Goal: Task Accomplishment & Management: Use online tool/utility

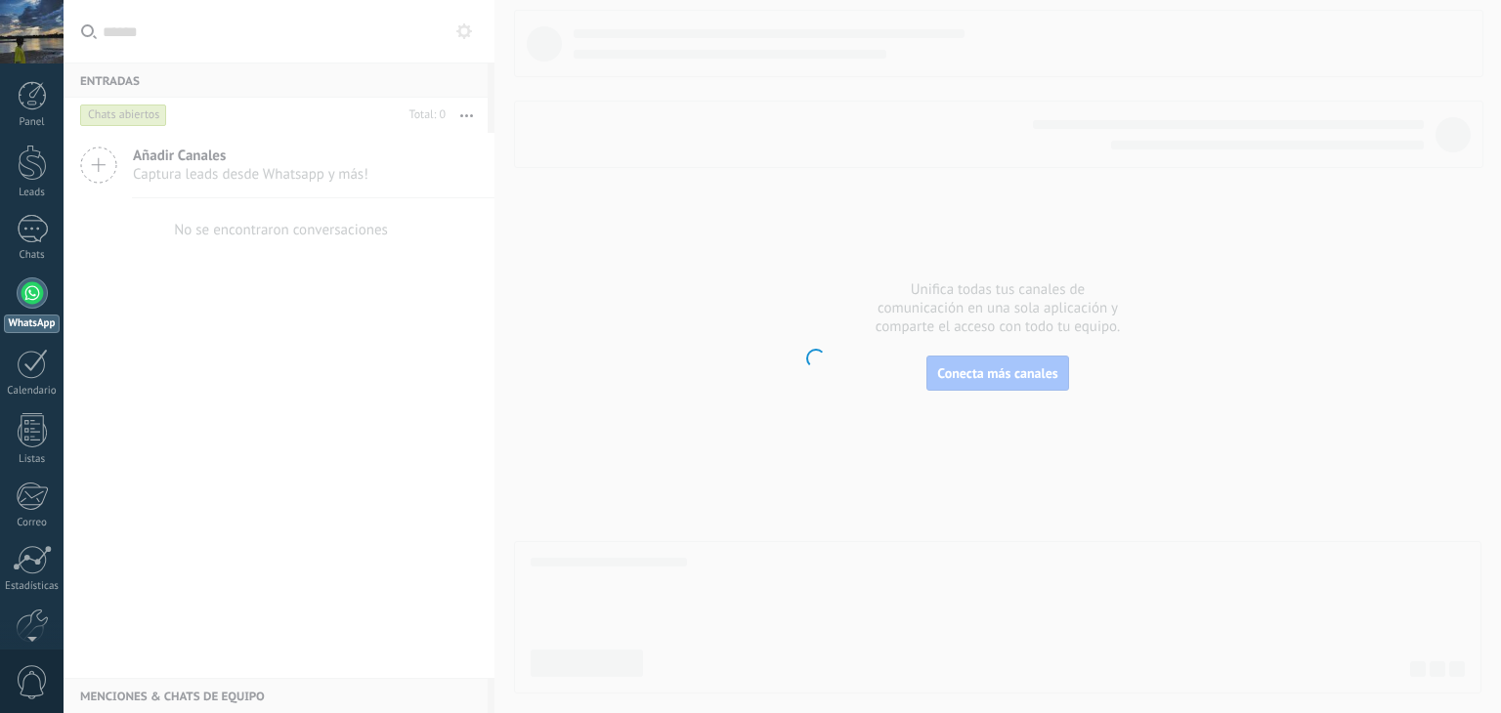
click at [668, 352] on body ".abccls-1,.abccls-2{fill-rule:evenodd}.abccls-2{fill:#fff} .abfcls-1{fill:none}…" at bounding box center [750, 356] width 1501 height 713
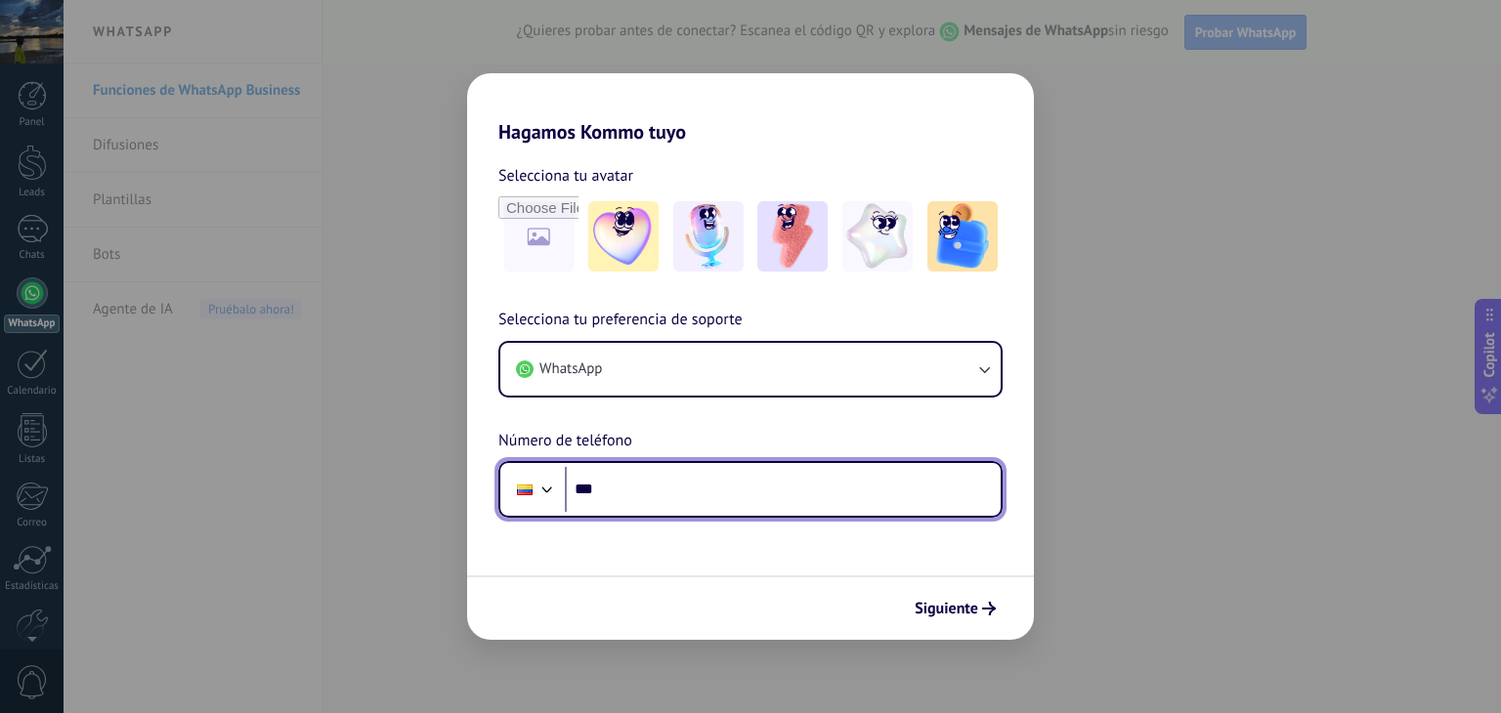
click at [654, 483] on input "***" at bounding box center [783, 489] width 436 height 45
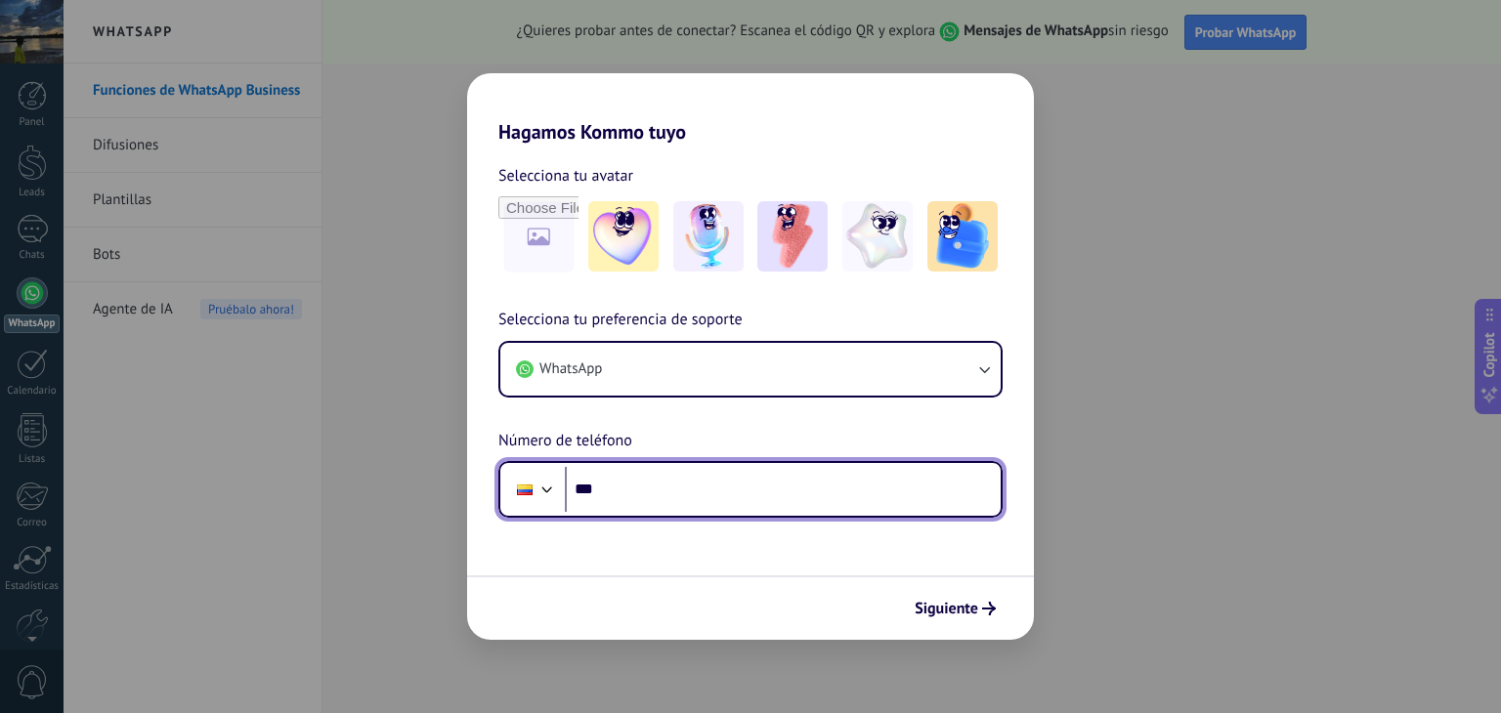
click at [654, 483] on input "***" at bounding box center [783, 489] width 436 height 45
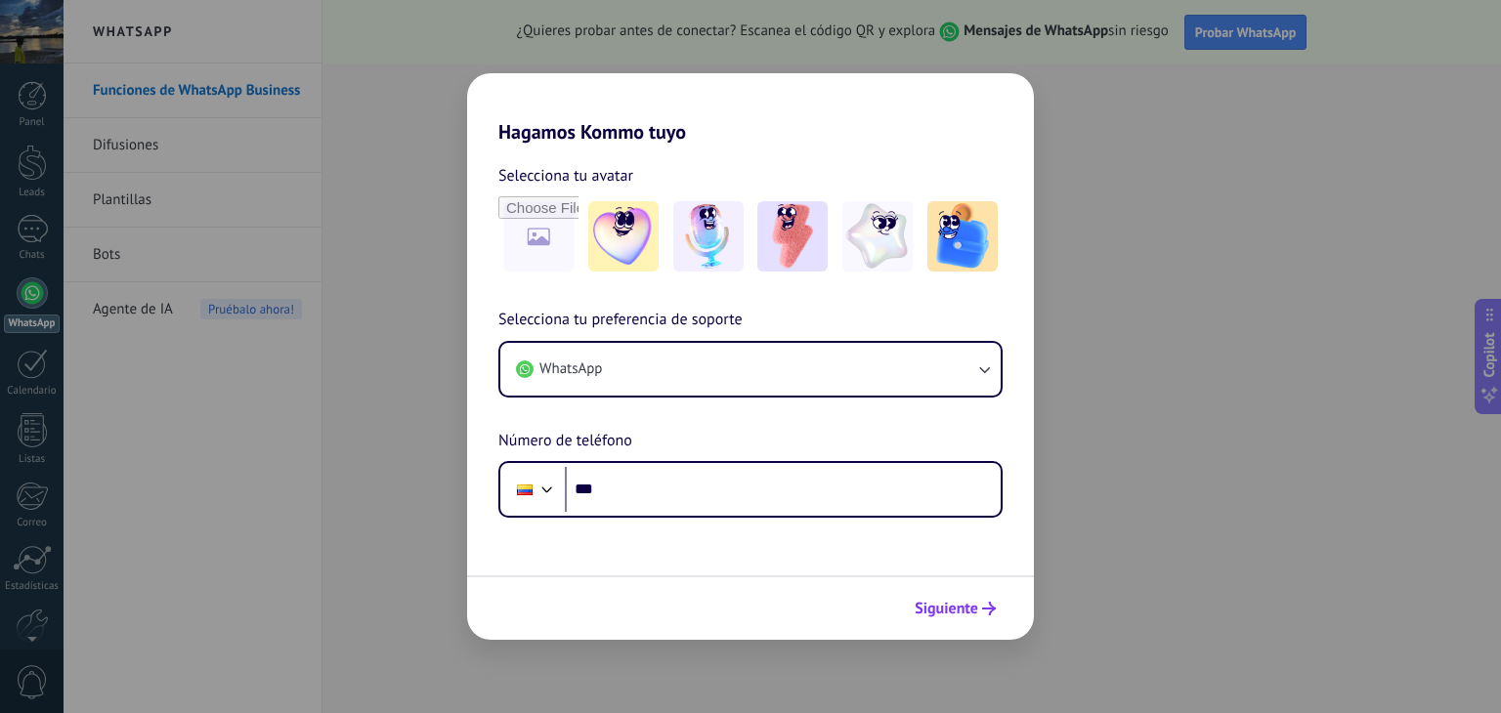
click at [995, 611] on icon "submit" at bounding box center [989, 609] width 14 height 14
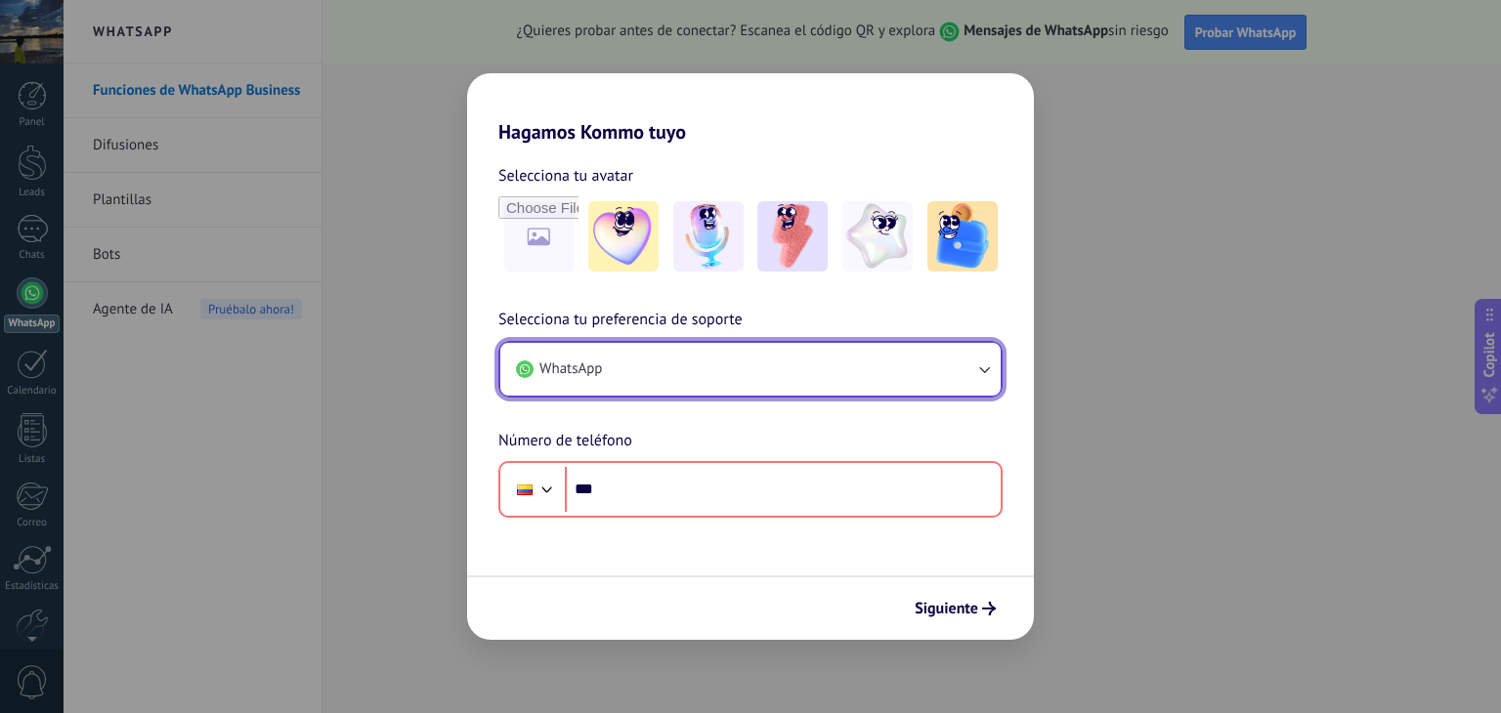
click at [999, 369] on button "WhatsApp" at bounding box center [750, 369] width 500 height 53
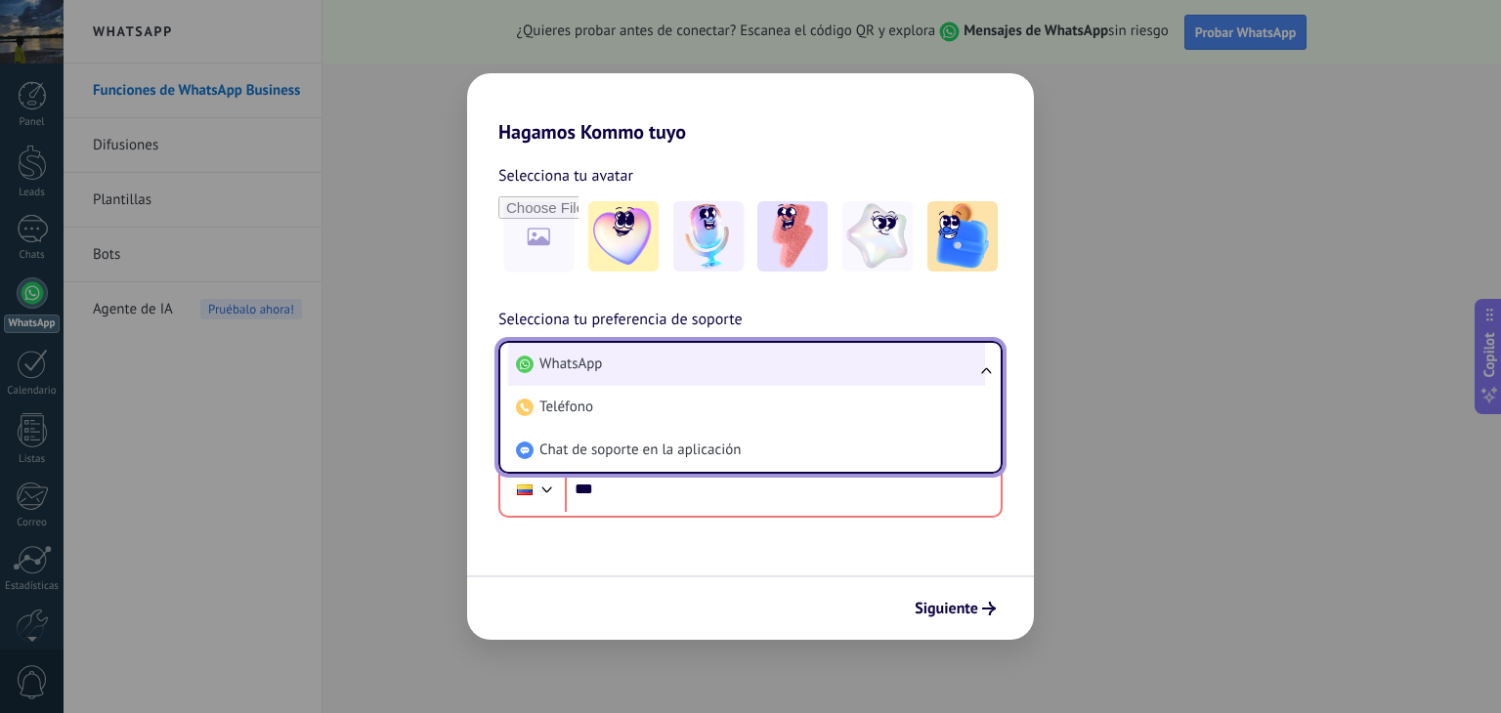
click at [622, 355] on li "WhatsApp" at bounding box center [746, 364] width 477 height 43
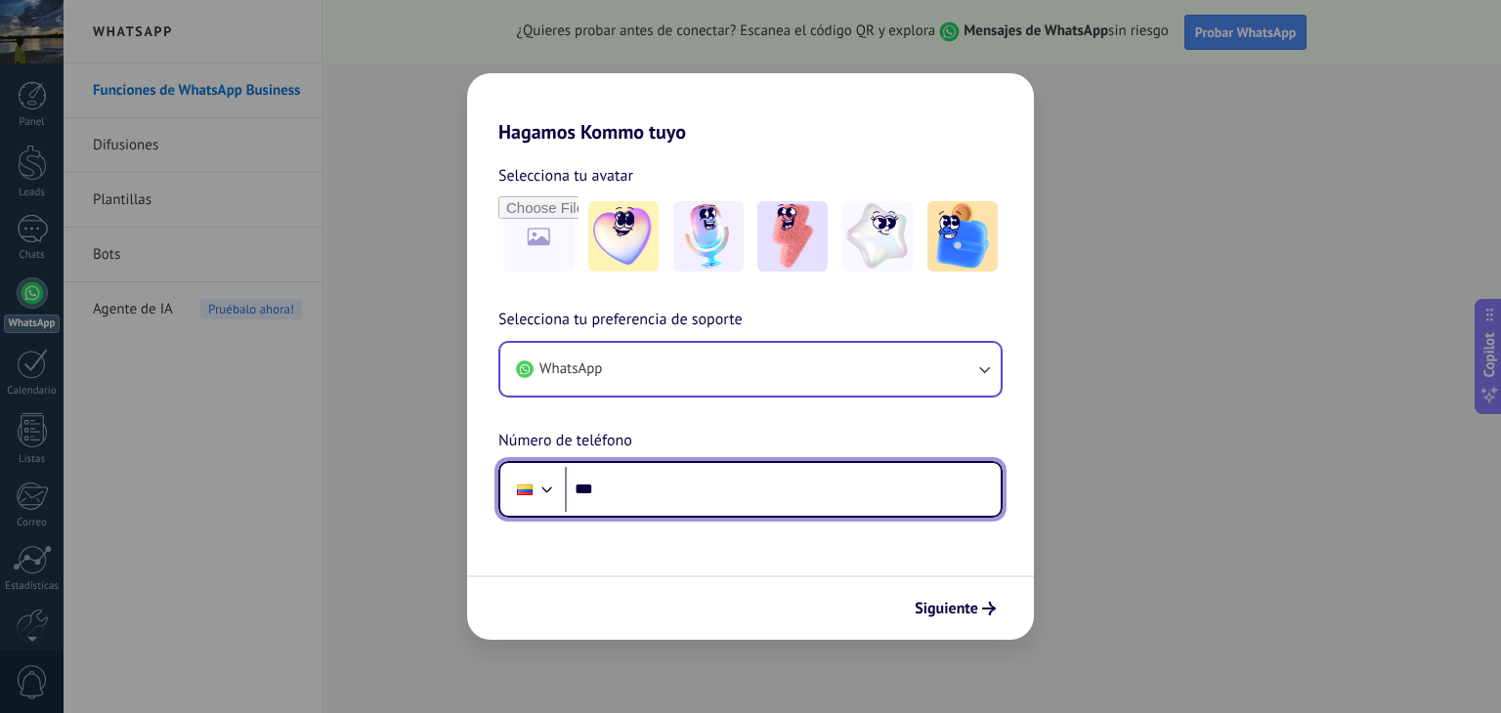
click at [661, 497] on input "***" at bounding box center [783, 489] width 436 height 45
click at [554, 487] on div at bounding box center [547, 487] width 23 height 23
click at [594, 454] on div "**********" at bounding box center [750, 413] width 567 height 210
click at [600, 490] on input "**********" at bounding box center [783, 489] width 436 height 45
drag, startPoint x: 704, startPoint y: 486, endPoint x: 605, endPoint y: 496, distance: 99.2
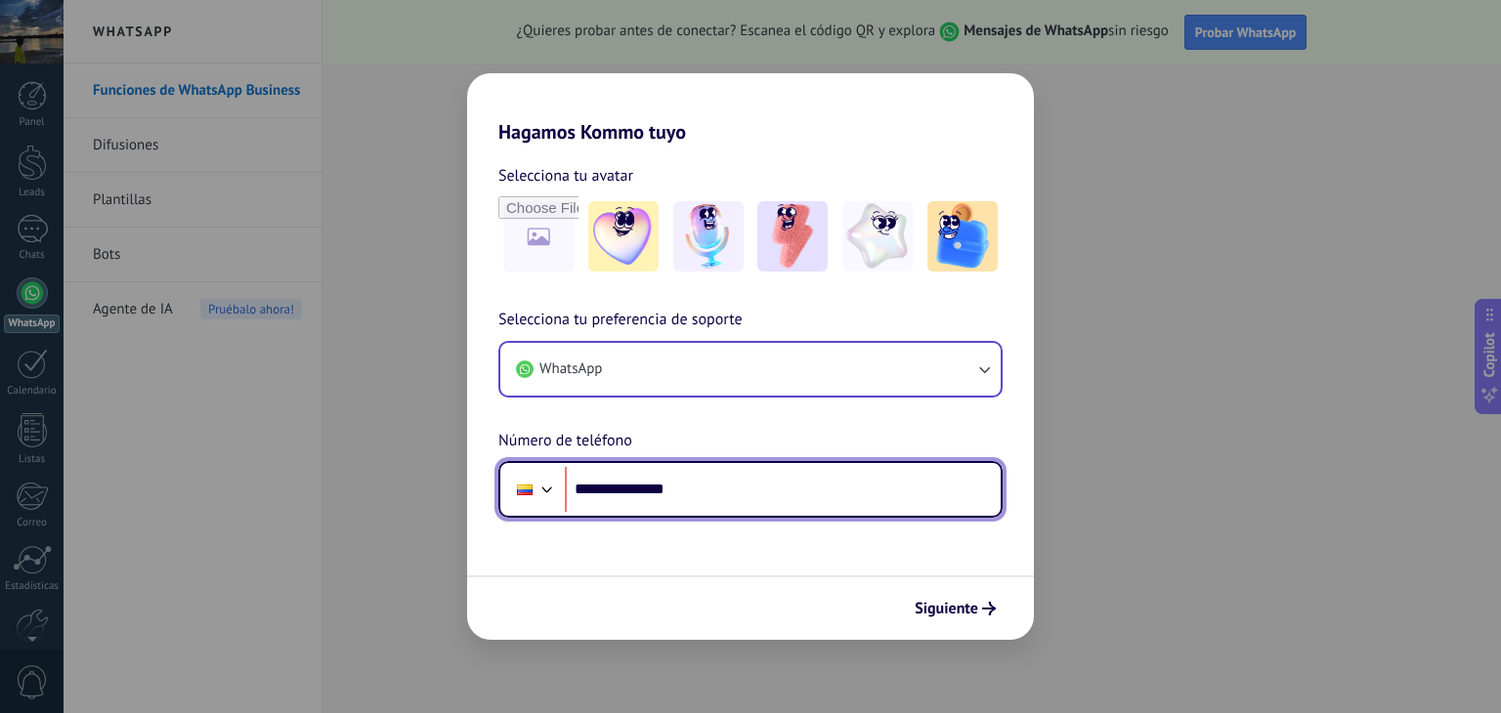
click at [605, 496] on input "**********" at bounding box center [783, 489] width 436 height 45
type input "**********"
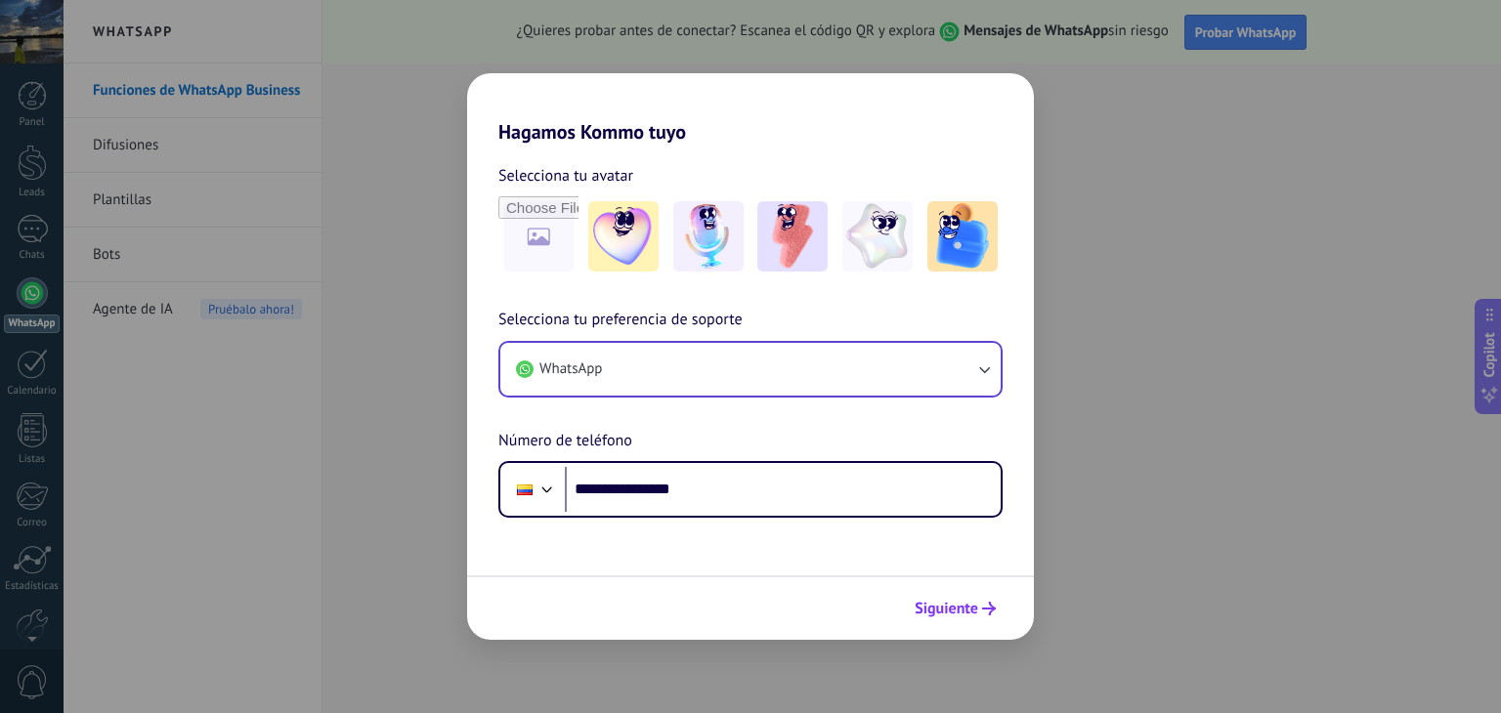
click at [938, 602] on span "Siguiente" at bounding box center [947, 609] width 64 height 14
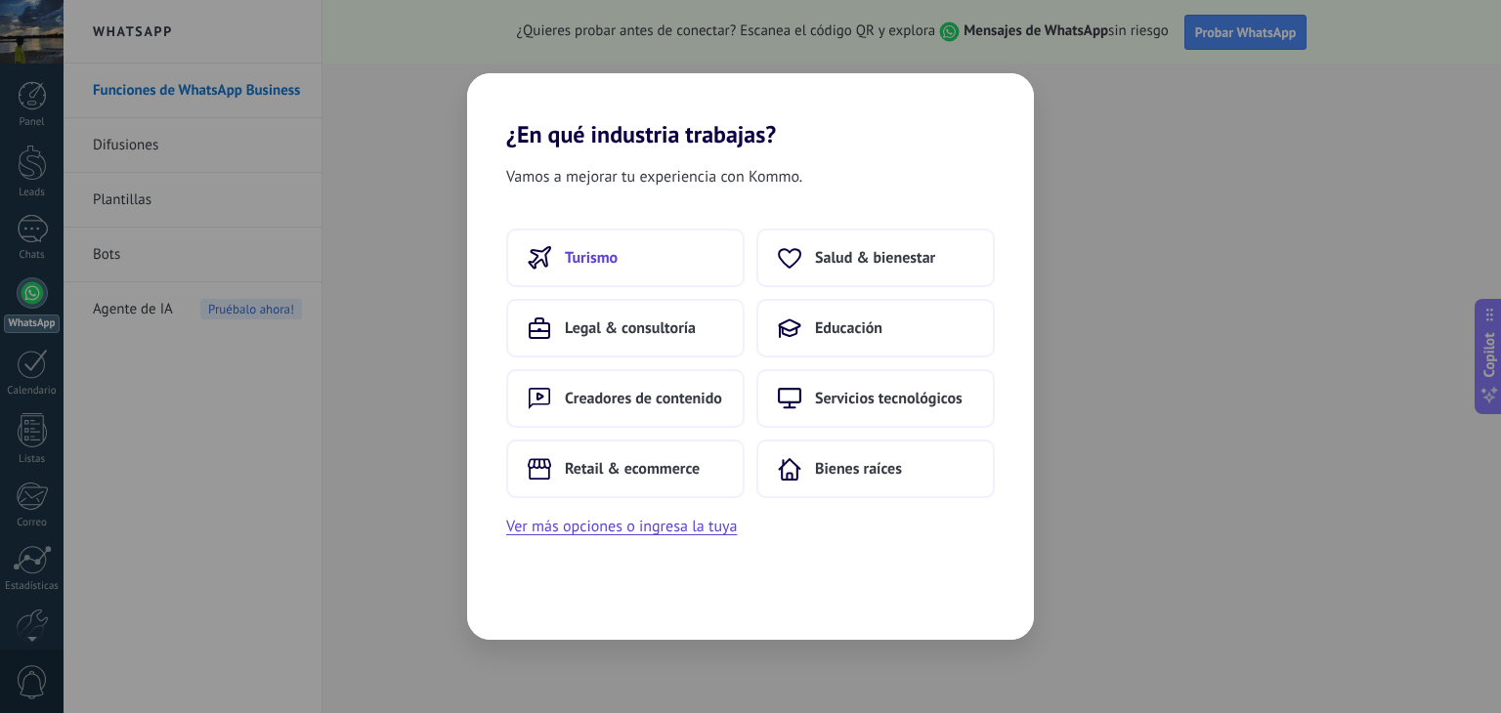
click at [599, 267] on button "Turismo" at bounding box center [625, 258] width 238 height 59
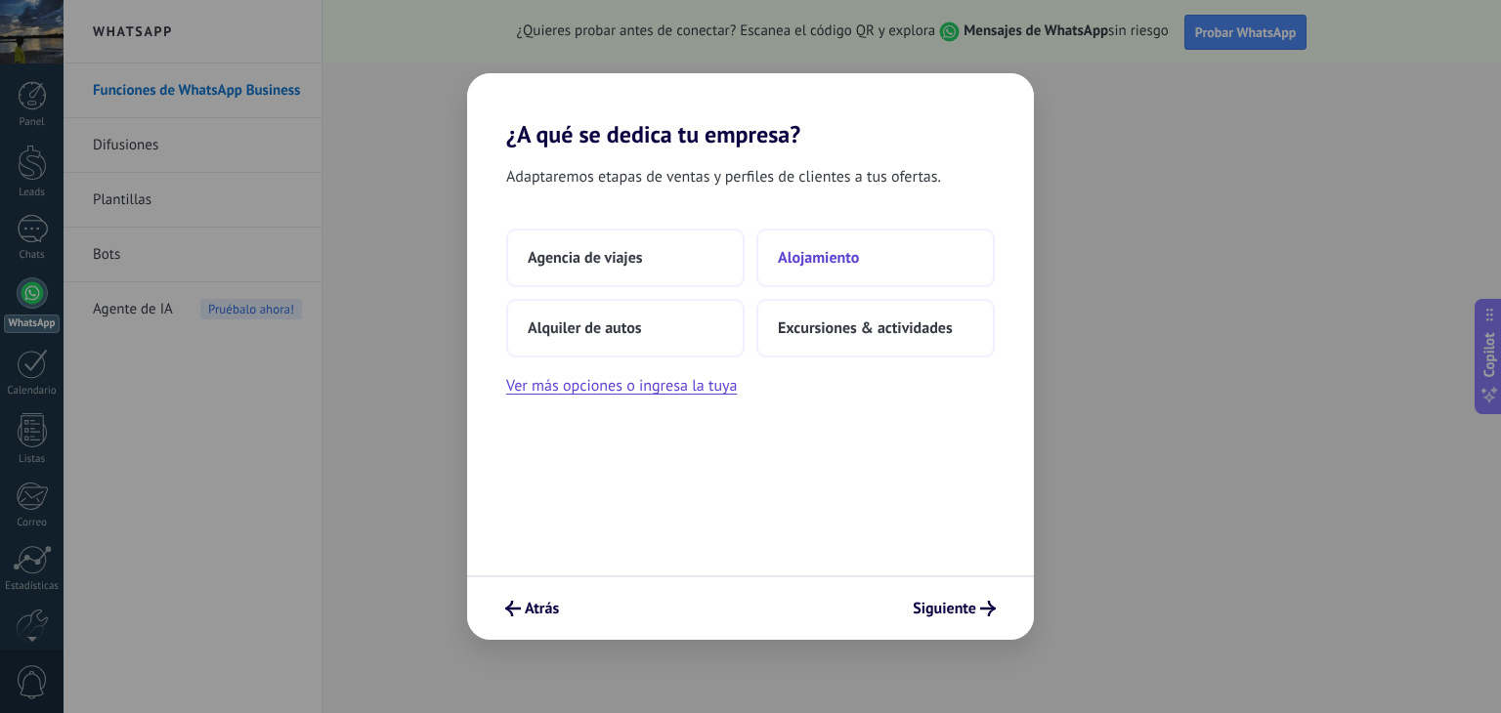
click at [776, 263] on button "Alojamiento" at bounding box center [875, 258] width 238 height 59
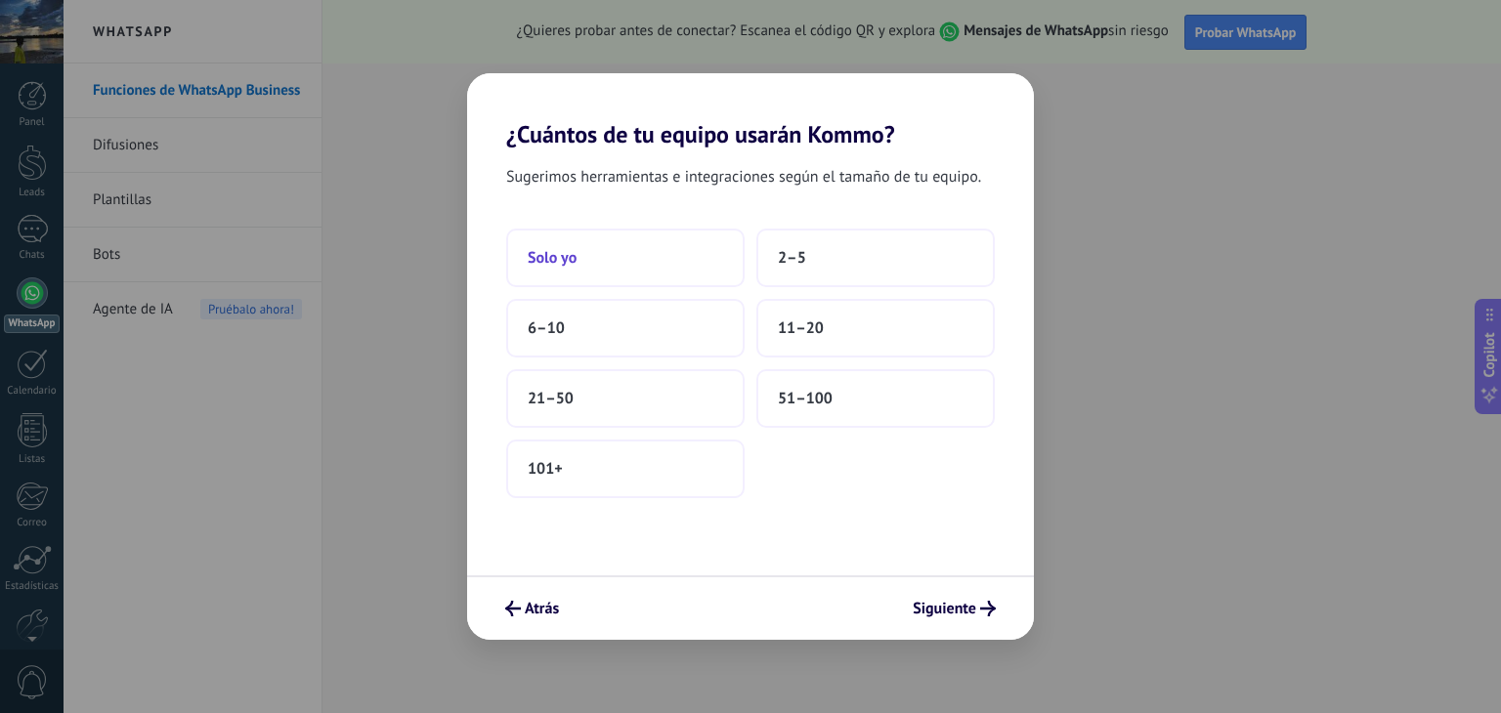
click at [666, 266] on button "Solo yo" at bounding box center [625, 258] width 238 height 59
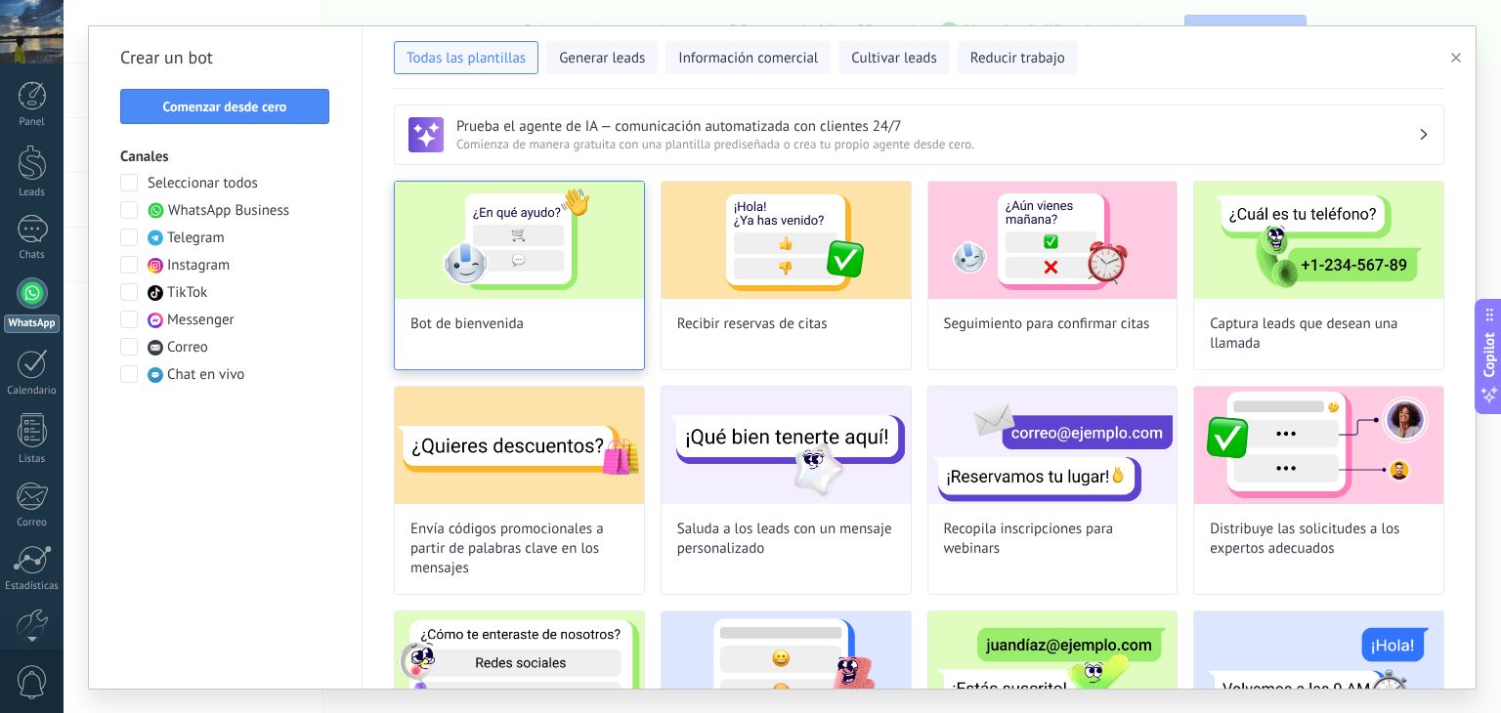
click at [468, 279] on img at bounding box center [519, 240] width 249 height 117
type input "**********"
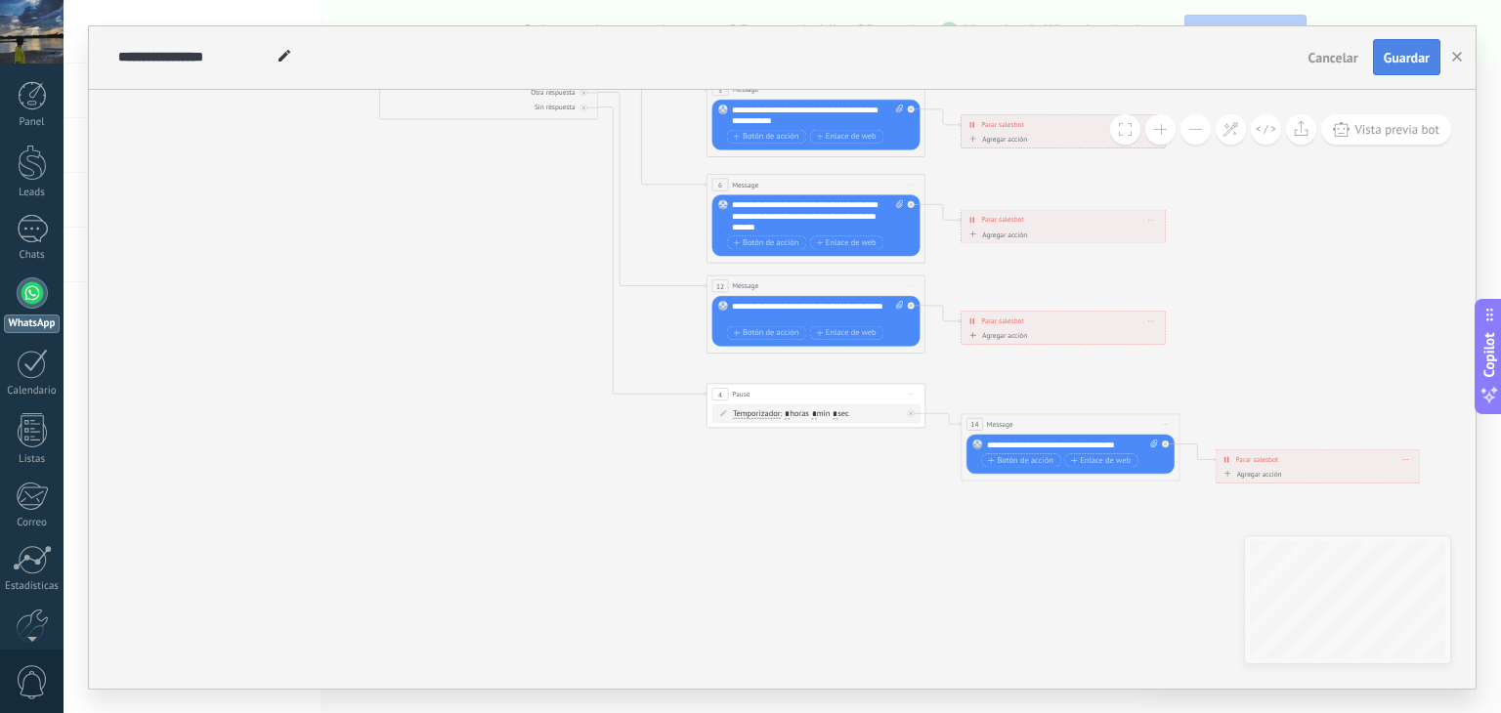
click at [1418, 40] on button "Guardar" at bounding box center [1406, 57] width 67 height 37
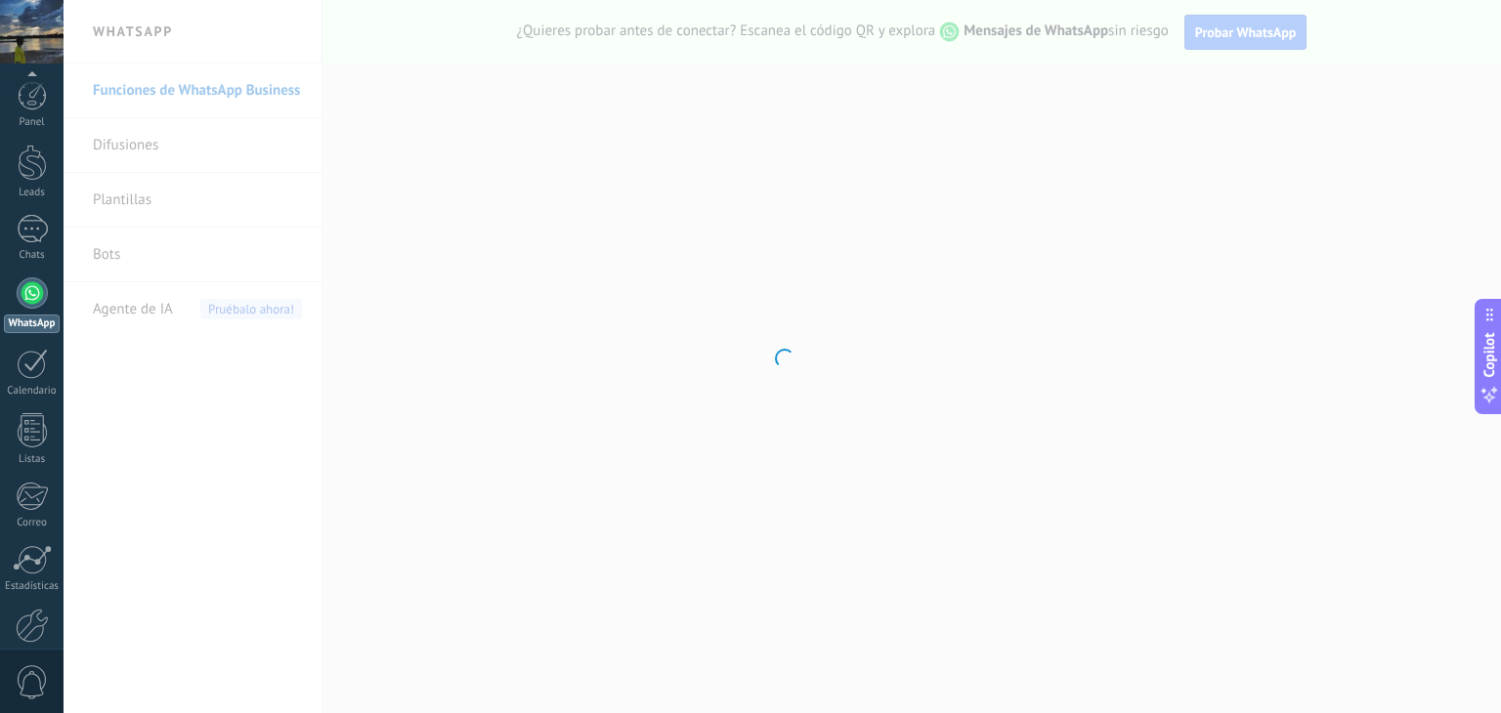
scroll to position [99, 0]
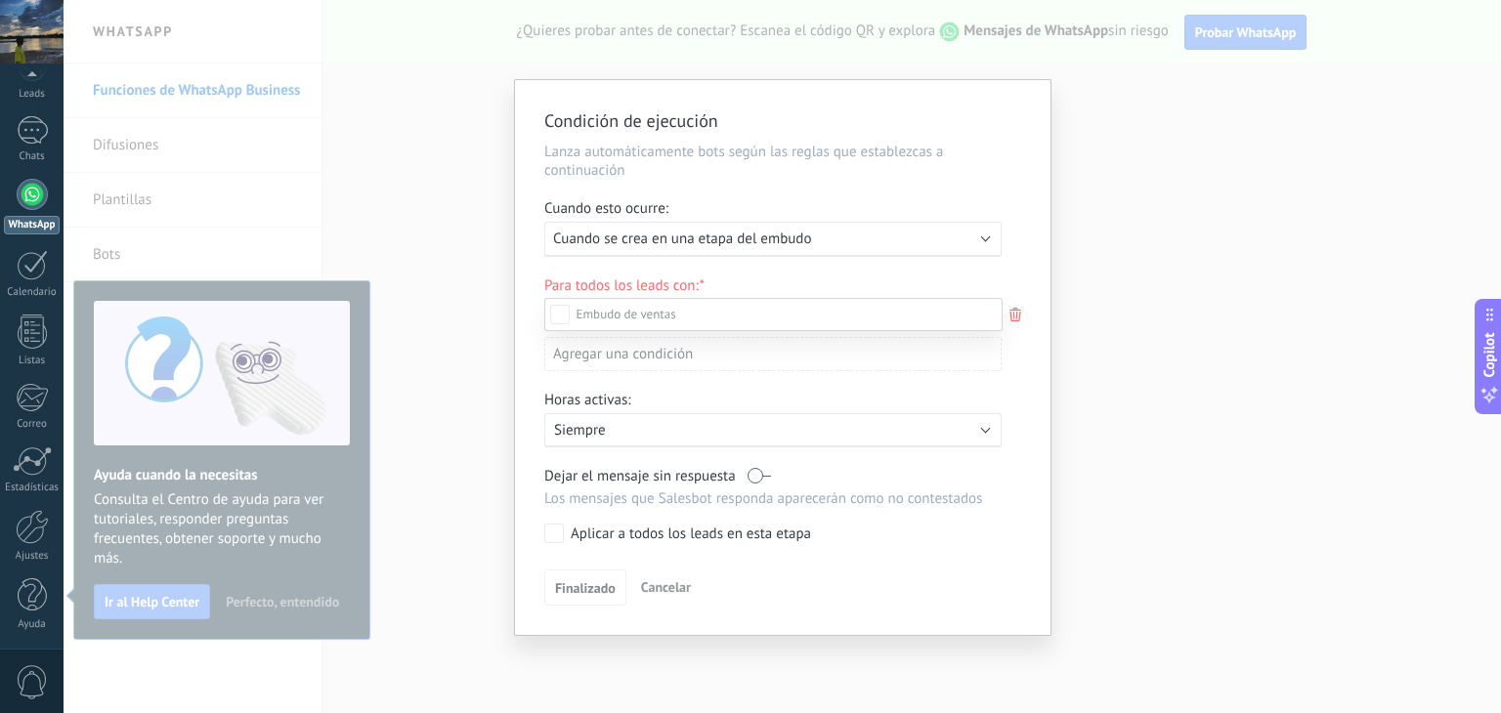
click at [583, 590] on div "Incoming leads Contacto inicial Negociación Debate contractual Discusión de con…" at bounding box center [773, 504] width 458 height 412
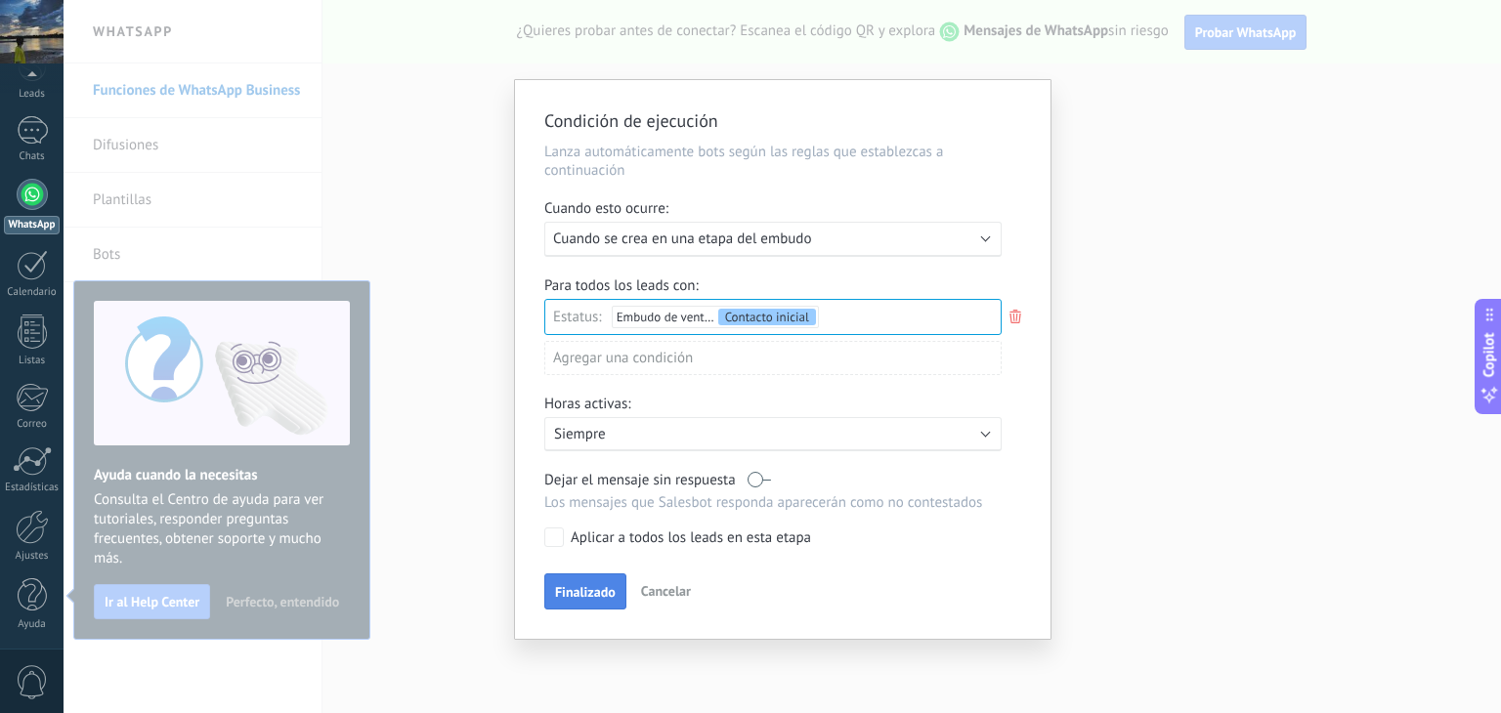
click at [606, 594] on span "Finalizado" at bounding box center [585, 592] width 61 height 14
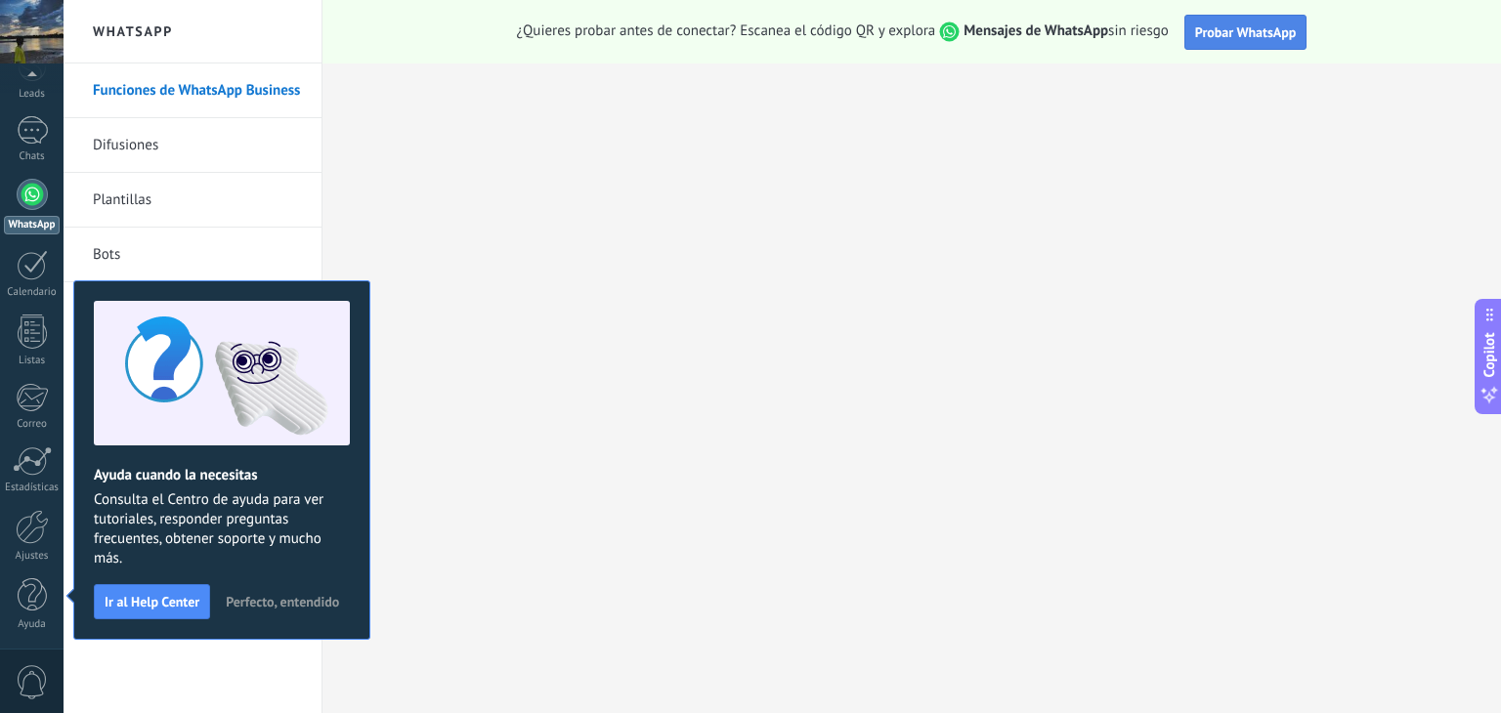
click at [1203, 42] on button "Probar WhatsApp" at bounding box center [1246, 32] width 123 height 35
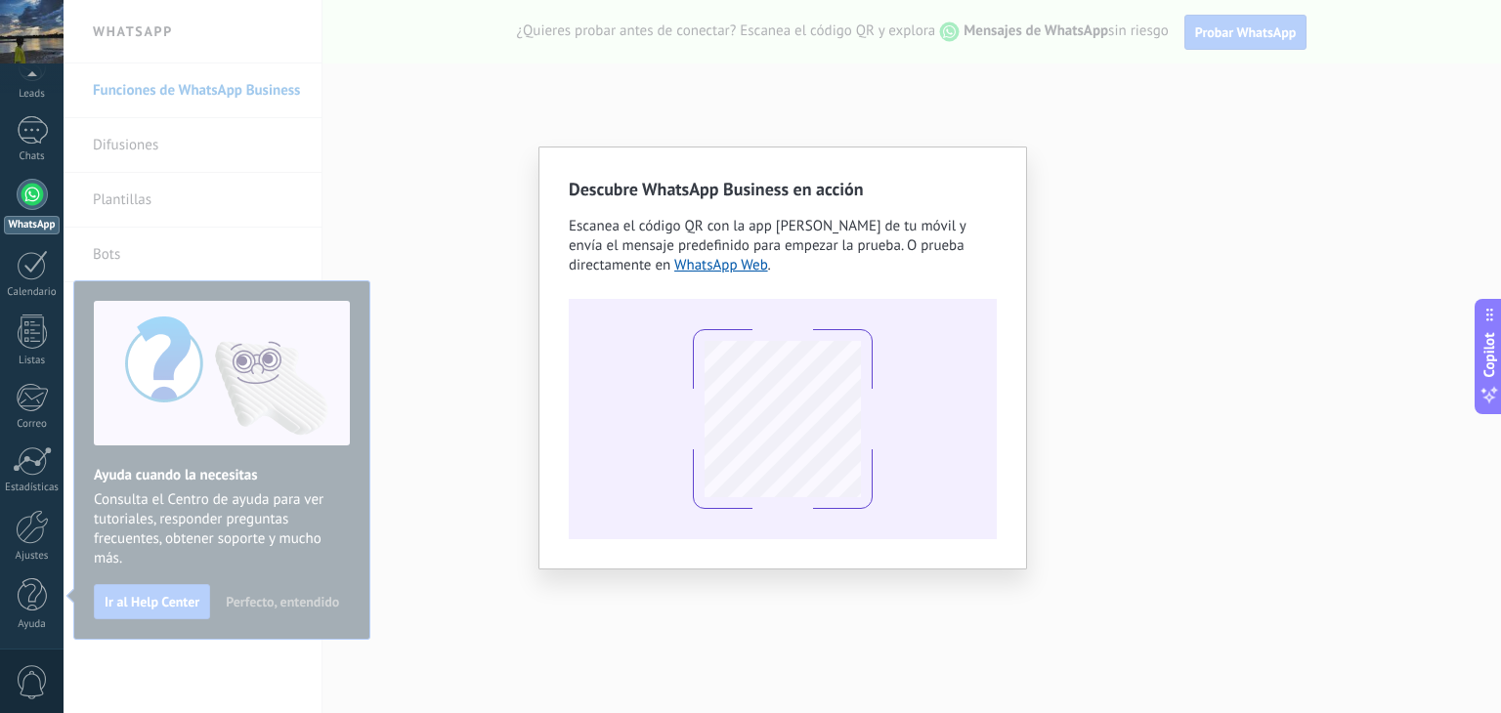
click at [447, 185] on div "Descubre WhatsApp Business en acción Escanea el código QR con la app [PERSON_NA…" at bounding box center [783, 356] width 1438 height 713
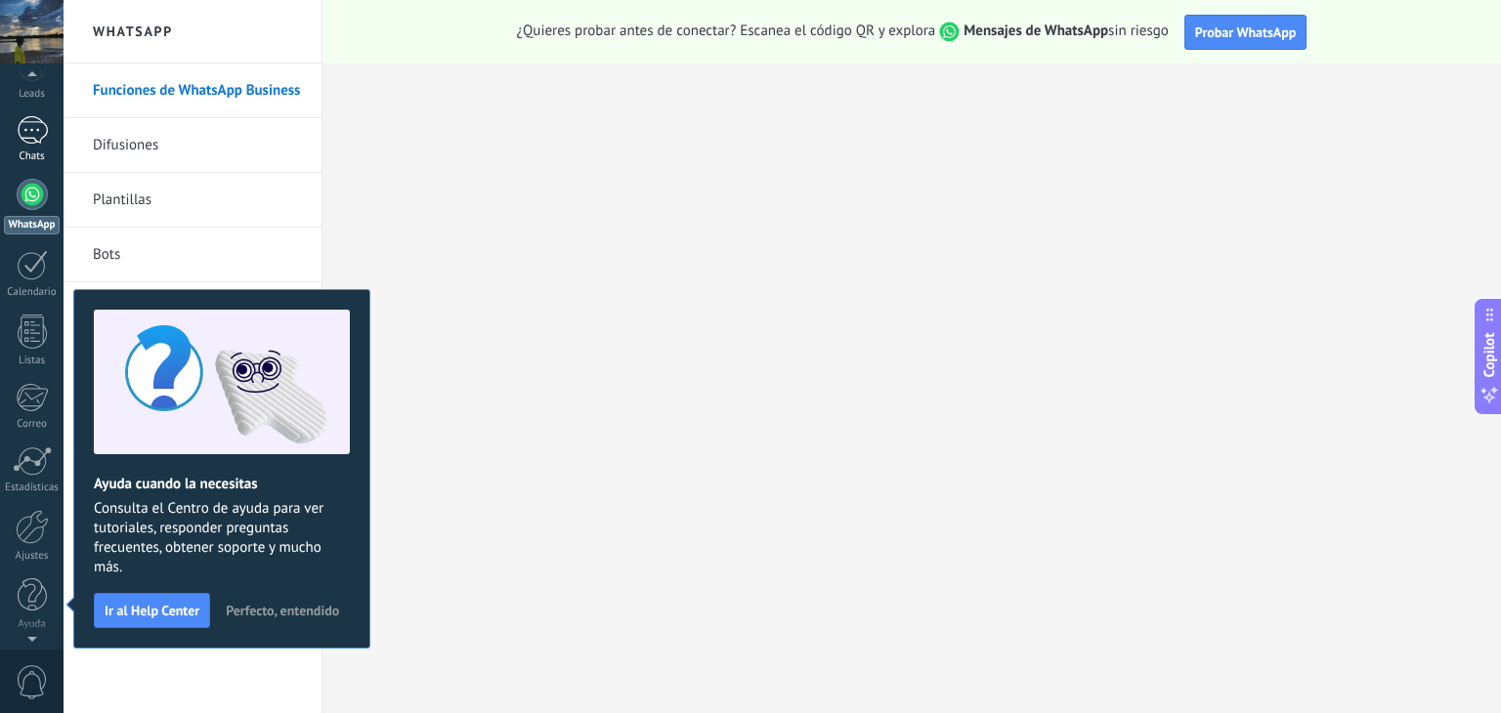
scroll to position [90, 0]
click at [31, 150] on div at bounding box center [32, 139] width 31 height 28
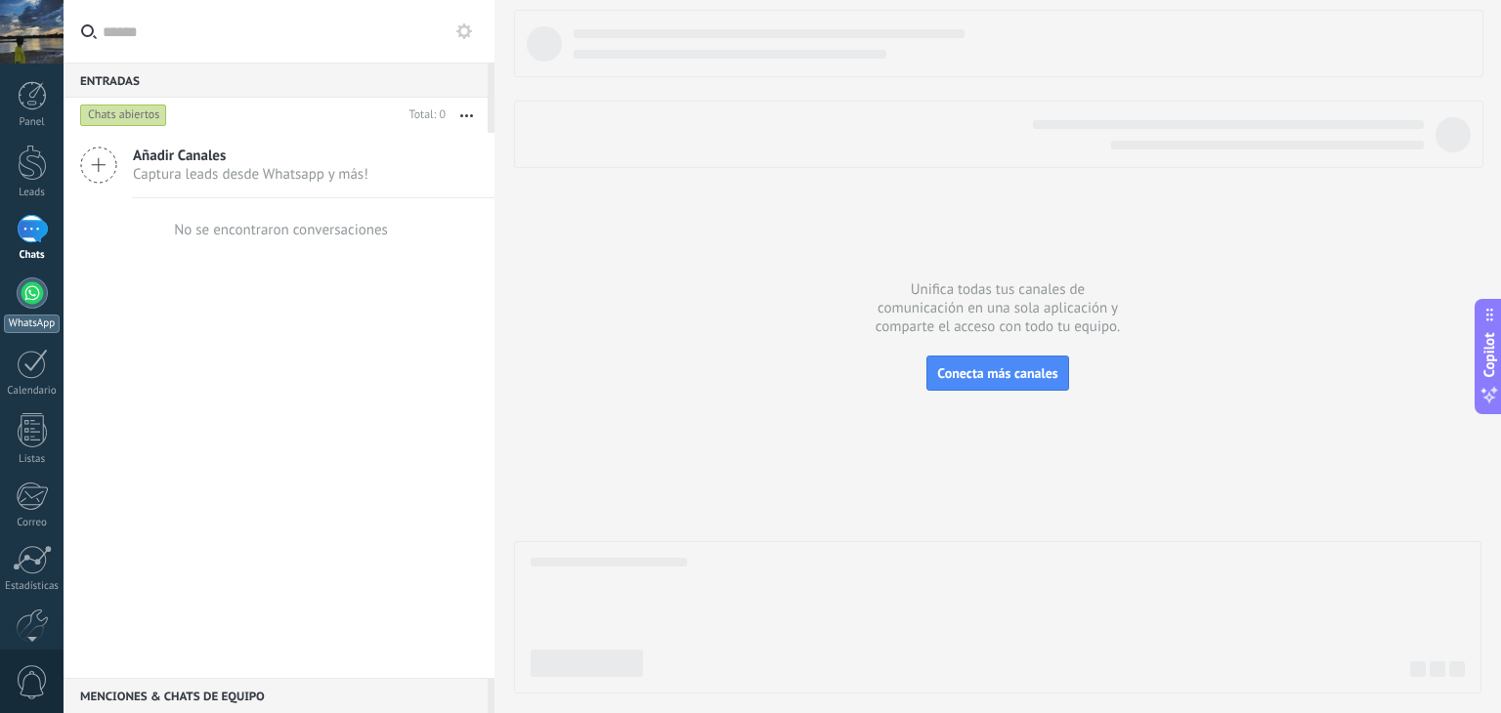
click at [29, 313] on link "WhatsApp" at bounding box center [32, 306] width 64 height 56
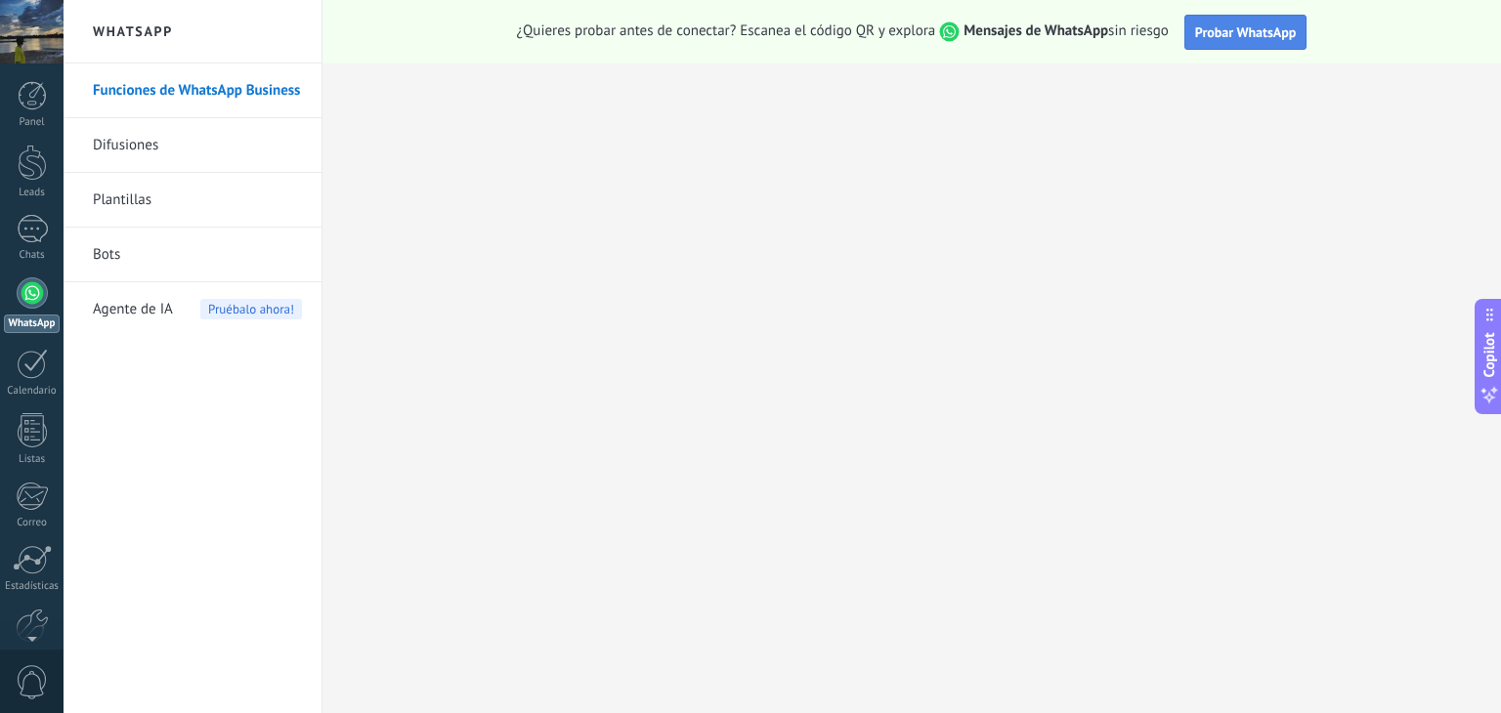
click at [1235, 27] on span "Probar WhatsApp" at bounding box center [1246, 32] width 102 height 18
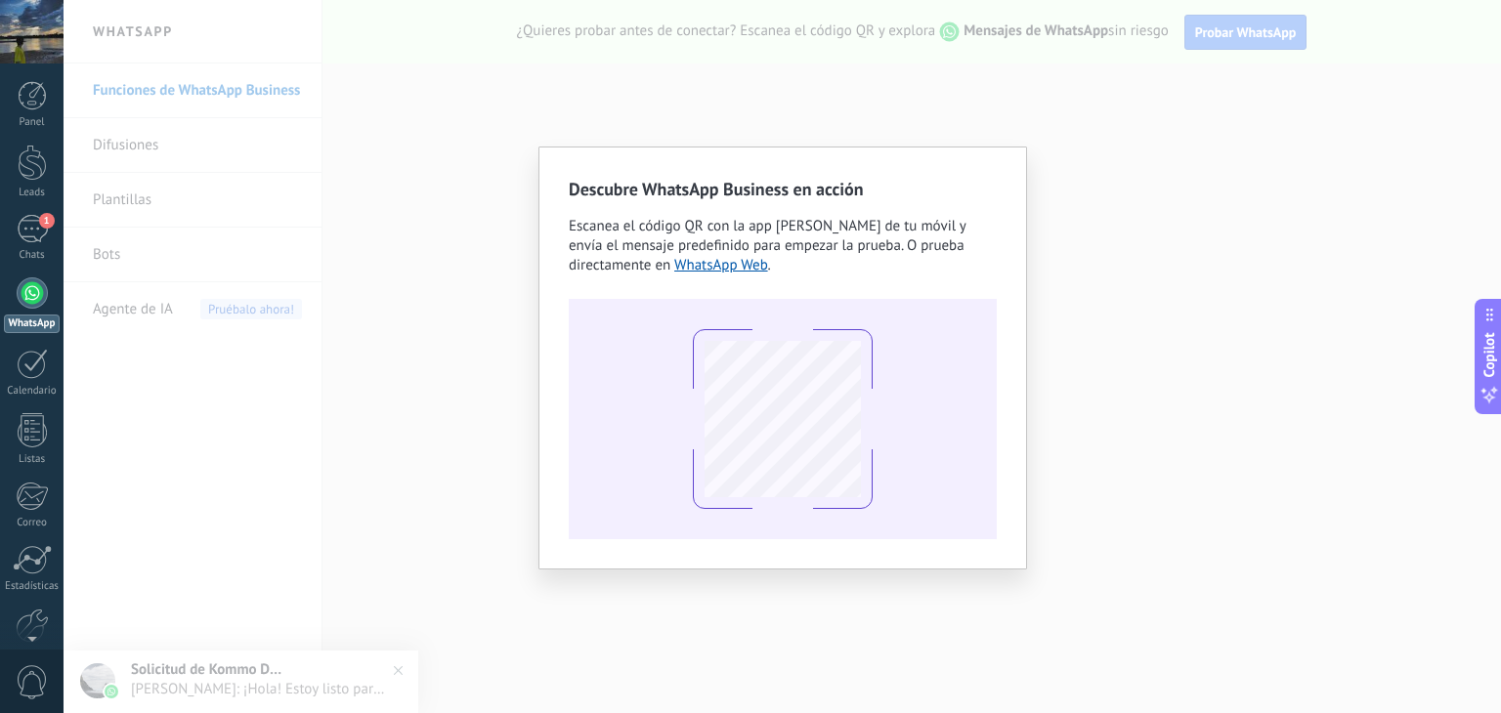
click at [985, 117] on div "Descubre WhatsApp Business en acción Escanea el código QR con la app [PERSON_NA…" at bounding box center [783, 356] width 1438 height 713
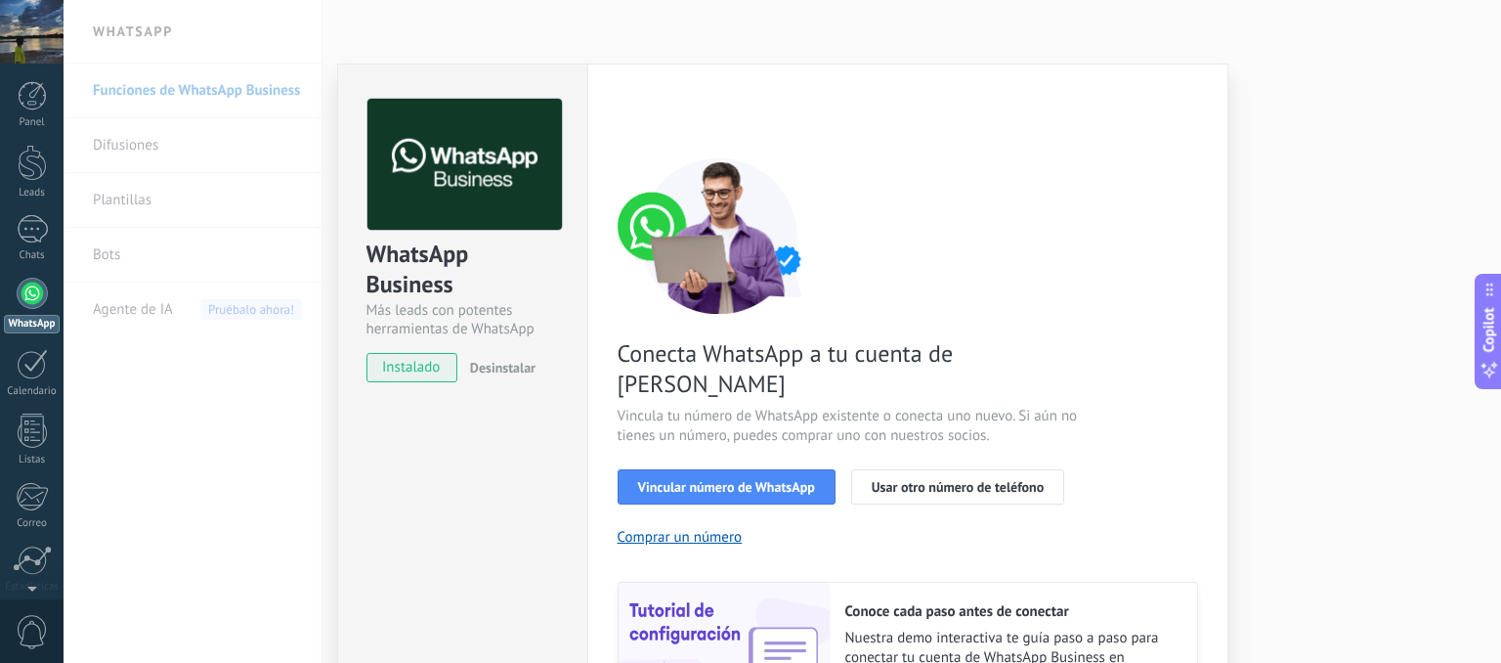
click at [1352, 549] on div "WhatsApp Business Más leads con potentes herramientas de WhatsApp instalado Des…" at bounding box center [783, 331] width 1438 height 663
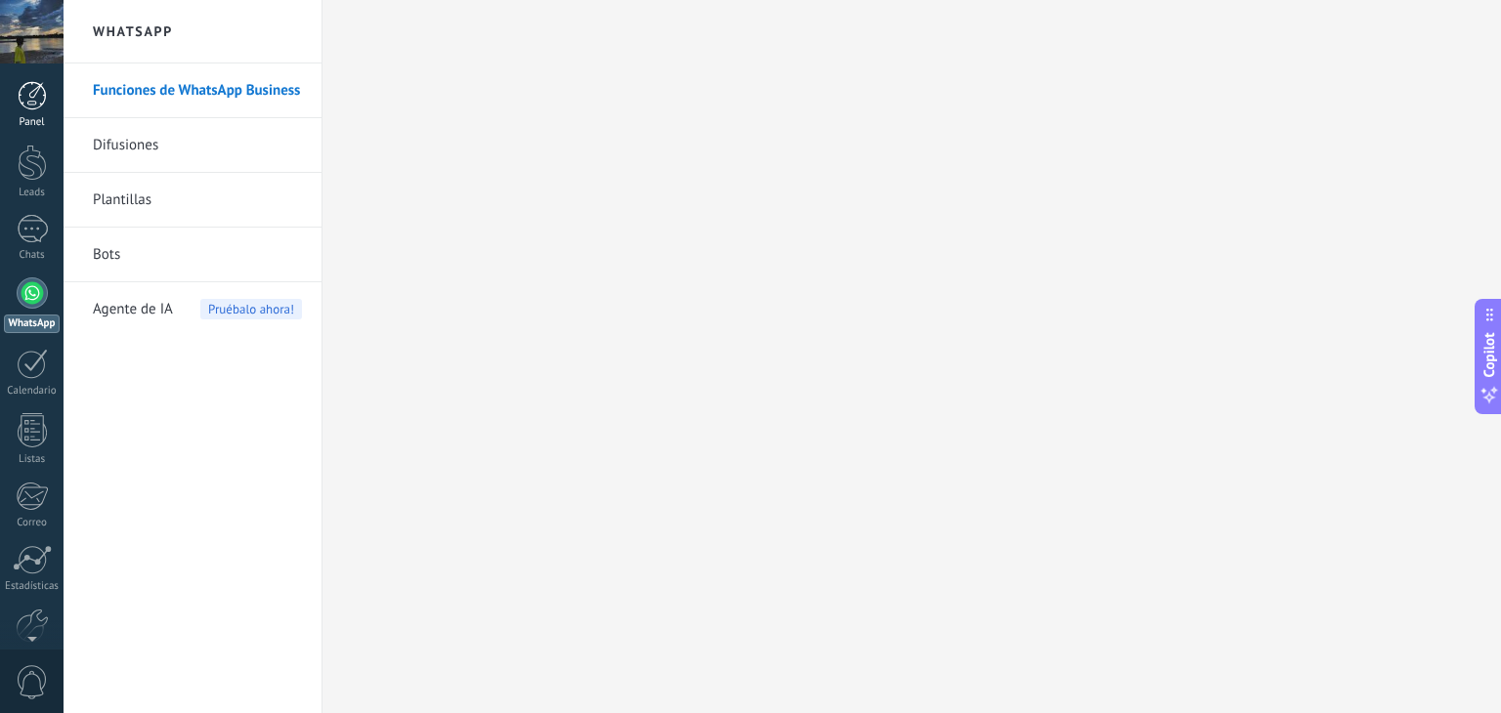
click at [33, 114] on link "Panel" at bounding box center [32, 105] width 64 height 48
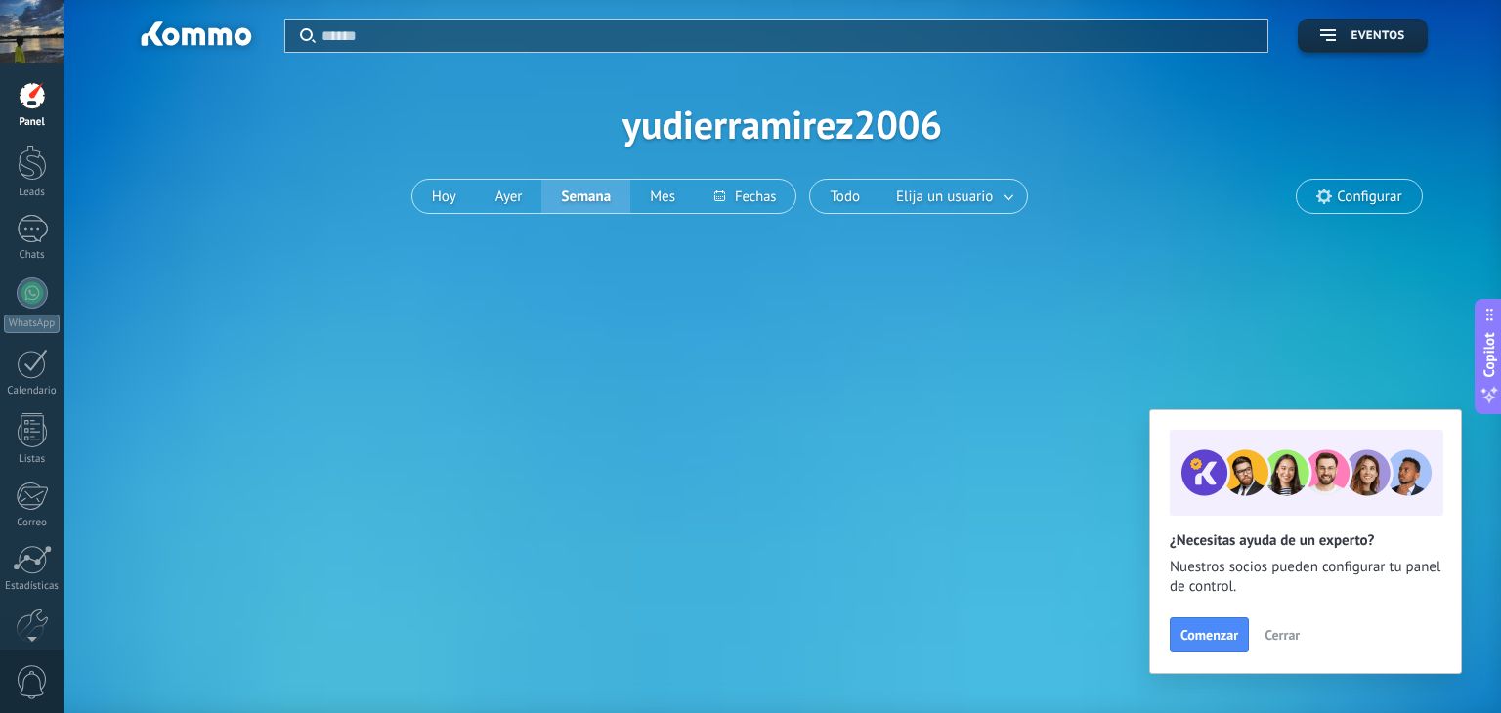
click at [1353, 204] on span "Configurar" at bounding box center [1369, 197] width 65 height 17
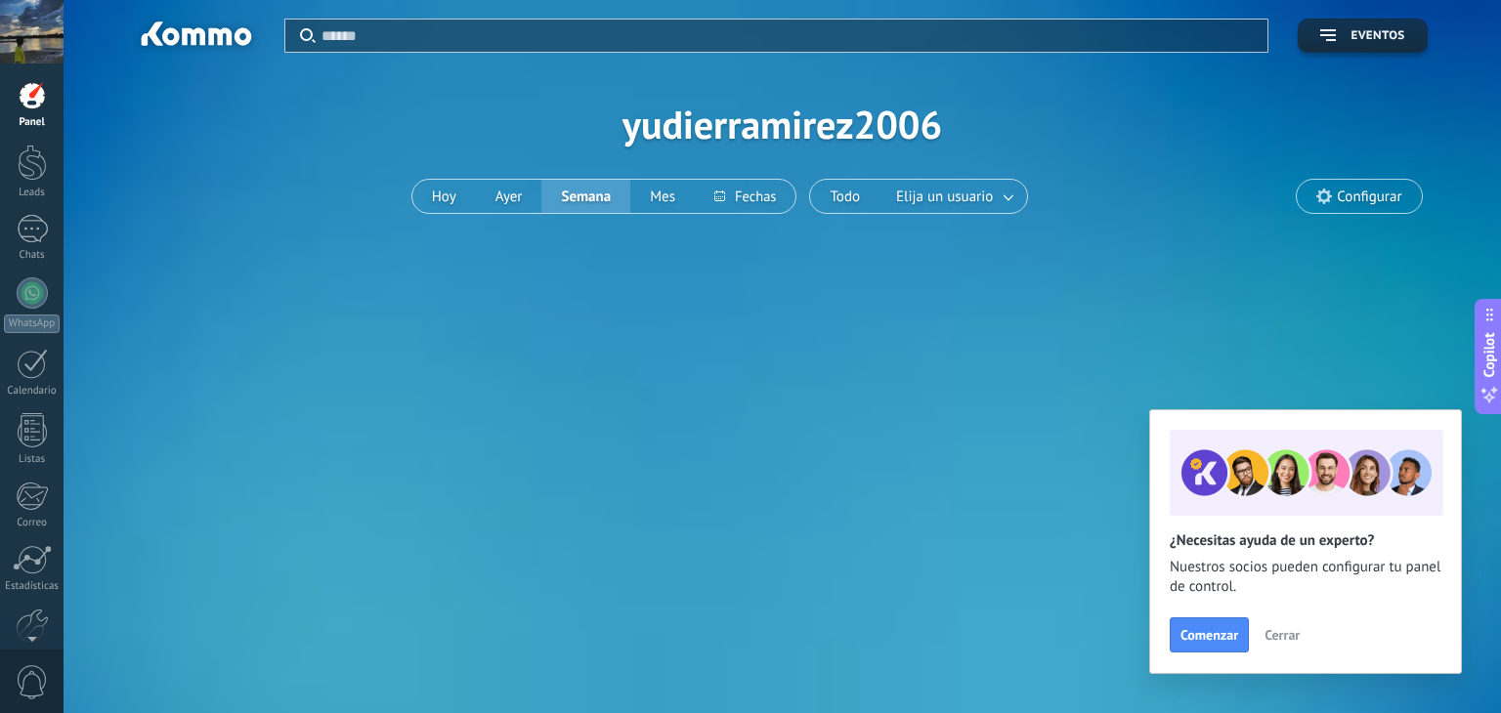
click at [1310, 198] on span "Configurar" at bounding box center [1359, 196] width 124 height 33
click at [1331, 199] on icon at bounding box center [1325, 197] width 16 height 16
click at [1274, 634] on span "Cerrar" at bounding box center [1282, 635] width 35 height 14
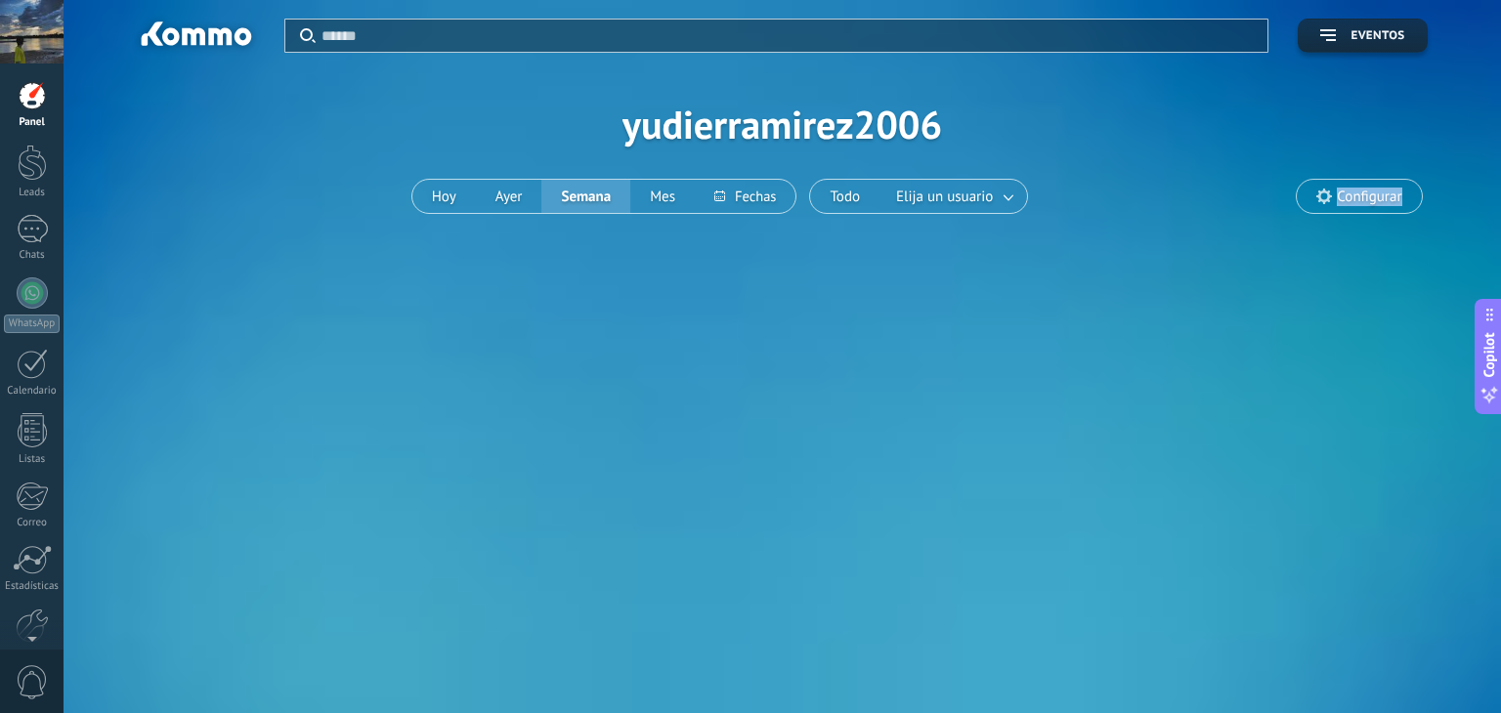
click at [1362, 195] on span "Configurar" at bounding box center [1369, 197] width 65 height 17
click at [1321, 195] on icon at bounding box center [1325, 197] width 16 height 16
click at [819, 118] on div "Aplicar Eventos yudierramirez2006 [PERSON_NAME] Semana Mes Todo Elija un usuari…" at bounding box center [782, 124] width 1379 height 248
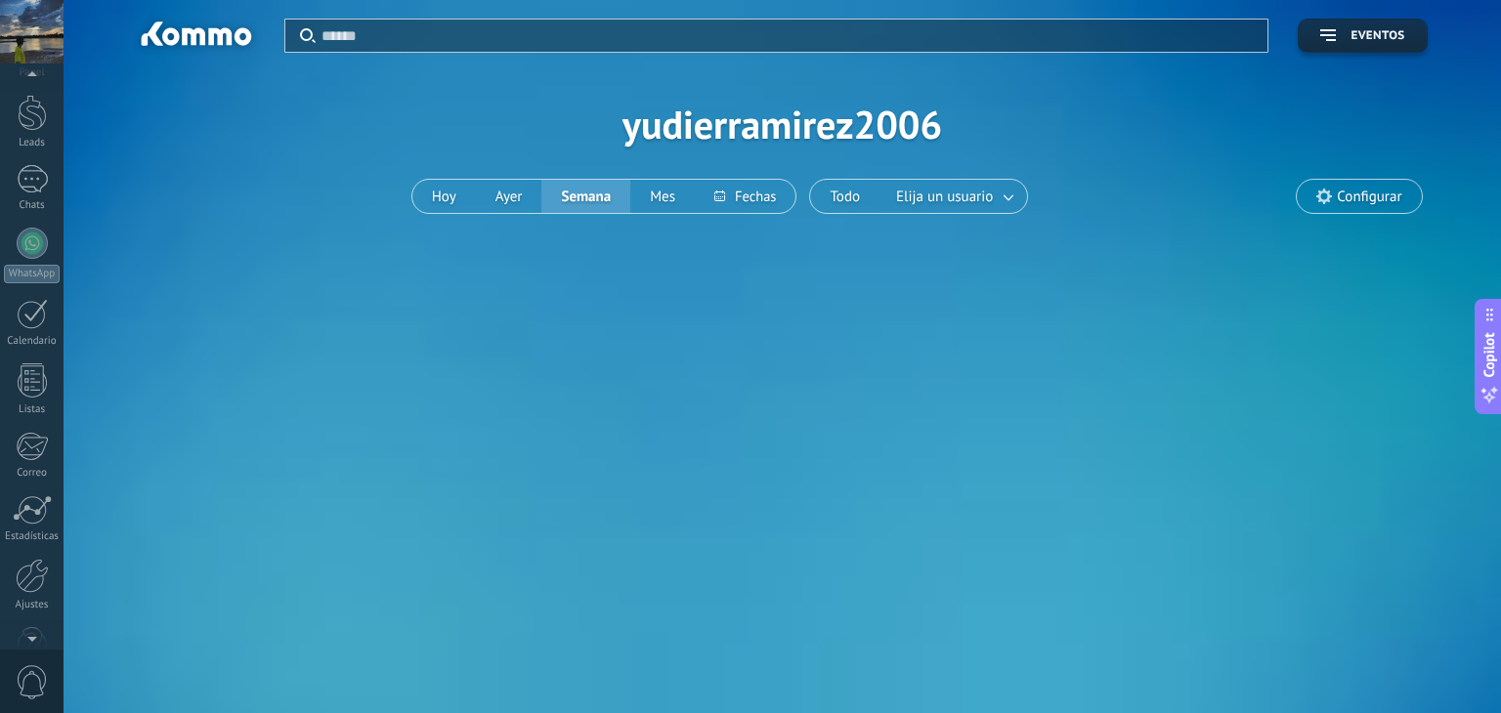
scroll to position [98, 0]
click at [43, 556] on div "Ajustes" at bounding box center [32, 557] width 57 height 13
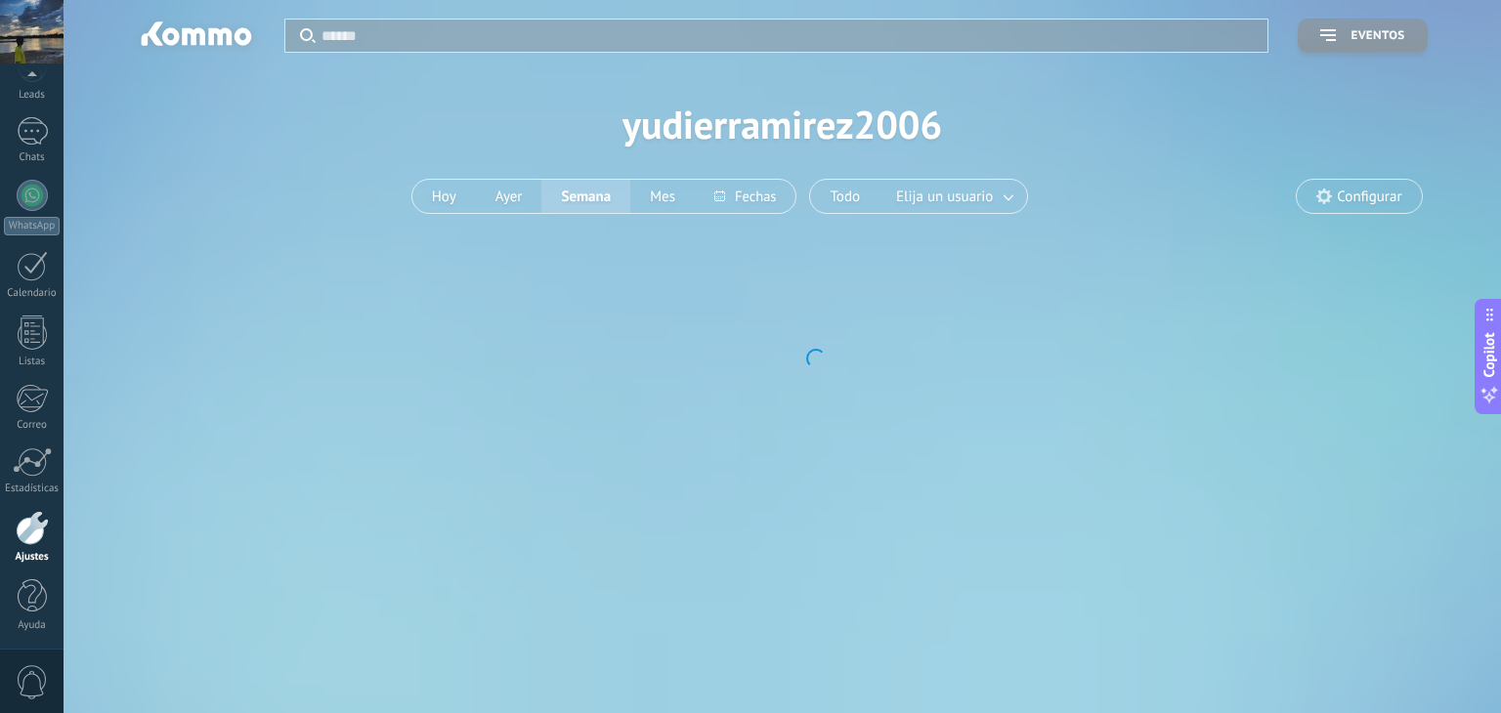
scroll to position [99, 0]
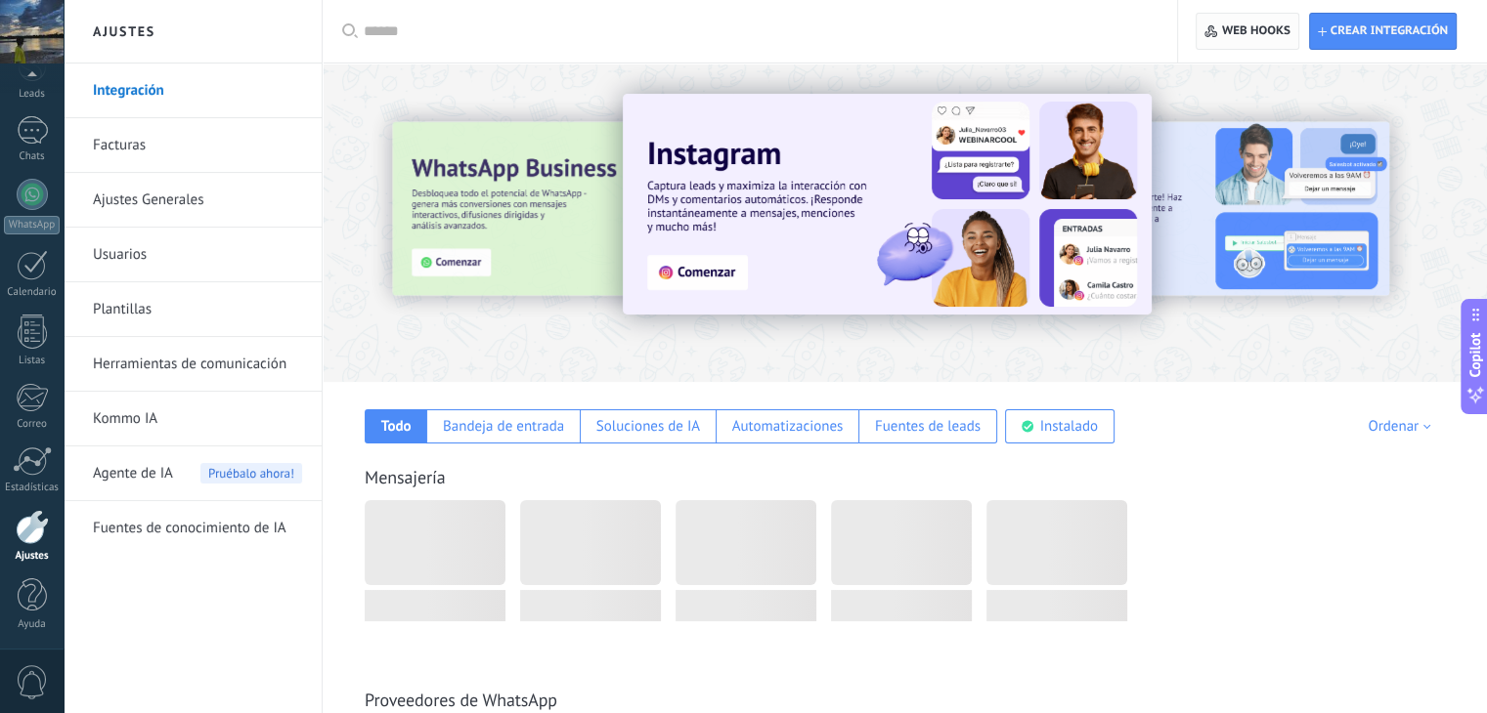
click at [1282, 24] on span "Web hooks 0" at bounding box center [1256, 31] width 68 height 16
